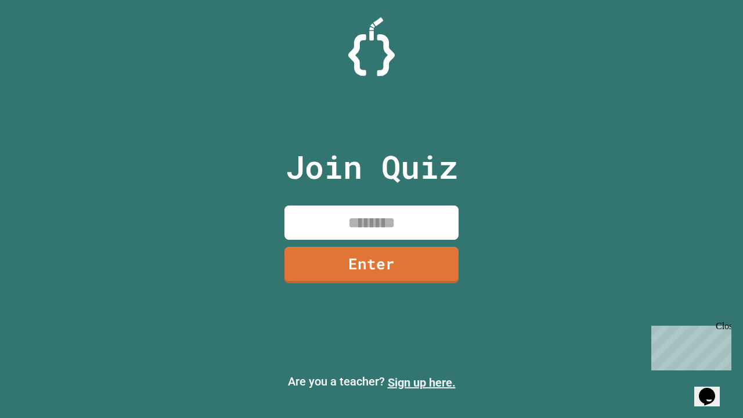
click at [421, 382] on link "Sign up here." at bounding box center [422, 382] width 68 height 14
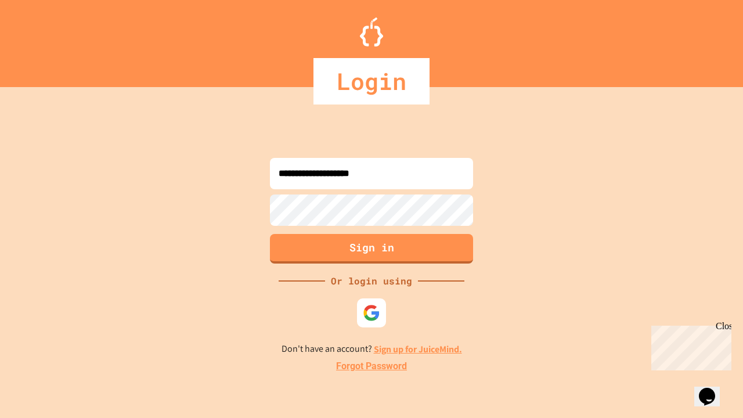
type input "**********"
